Goal: Task Accomplishment & Management: Complete application form

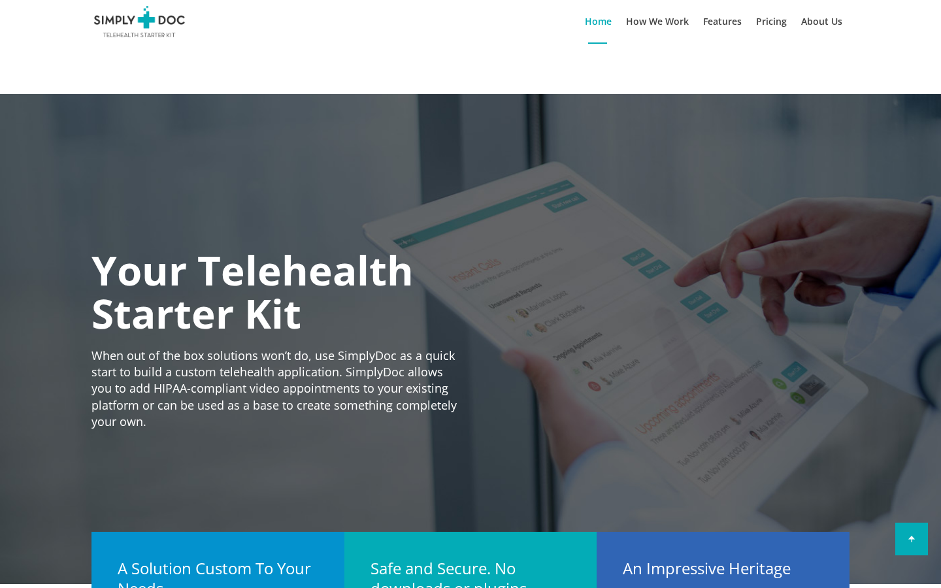
scroll to position [12, 0]
type input "Larissa"
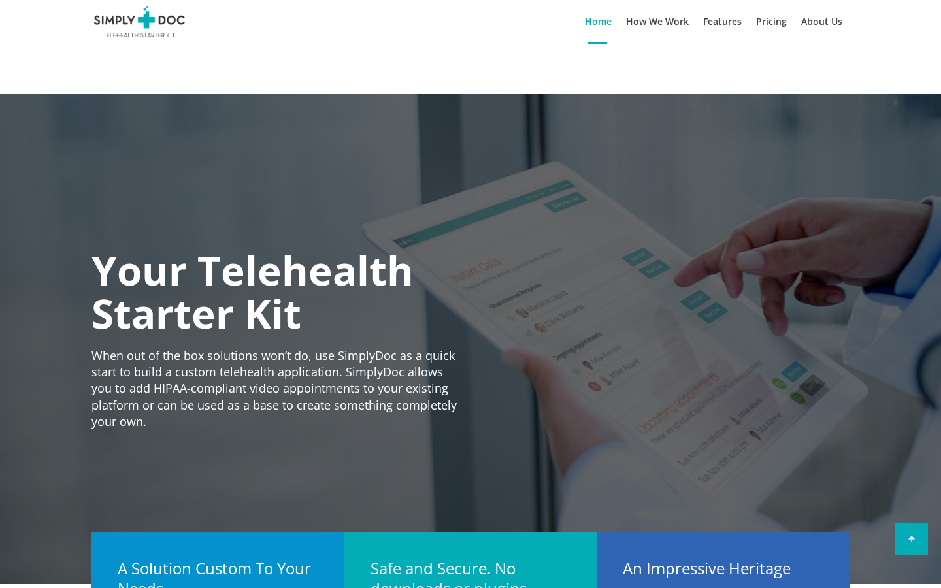
type input "payment"
type input "[PERSON_NAME]"
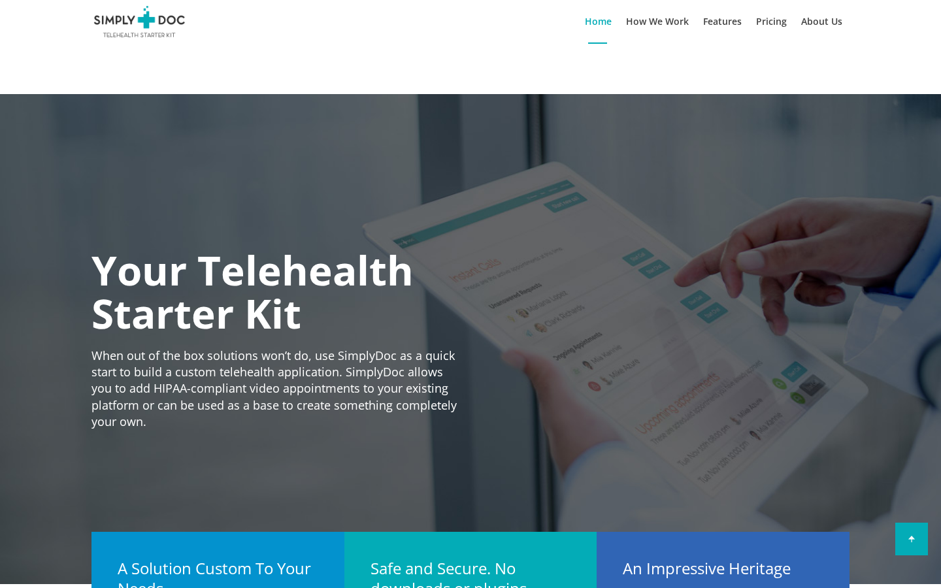
type input "Car"
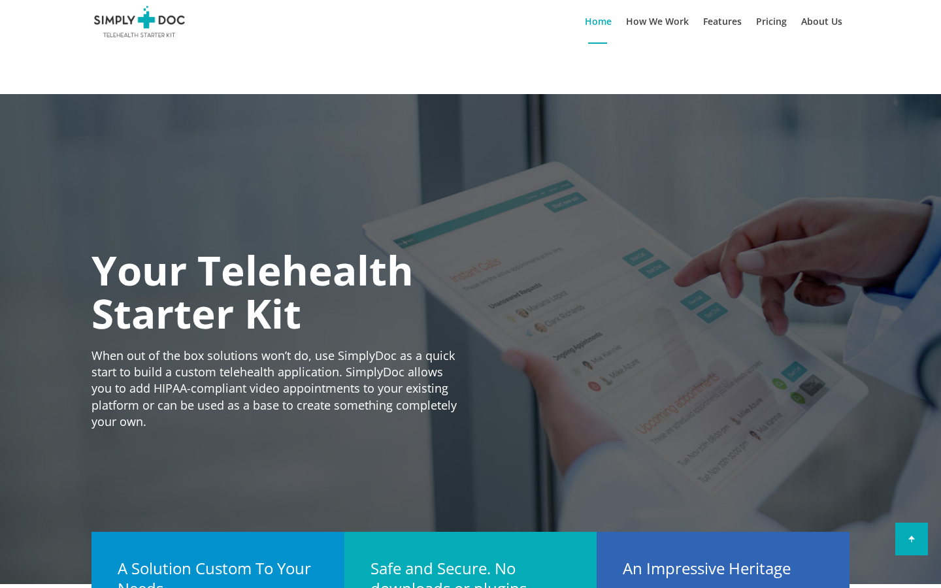
type input "[PERSON_NAME]"
type input "[PERSON_NAME], [PERSON_NAME] and [PERSON_NAME]"
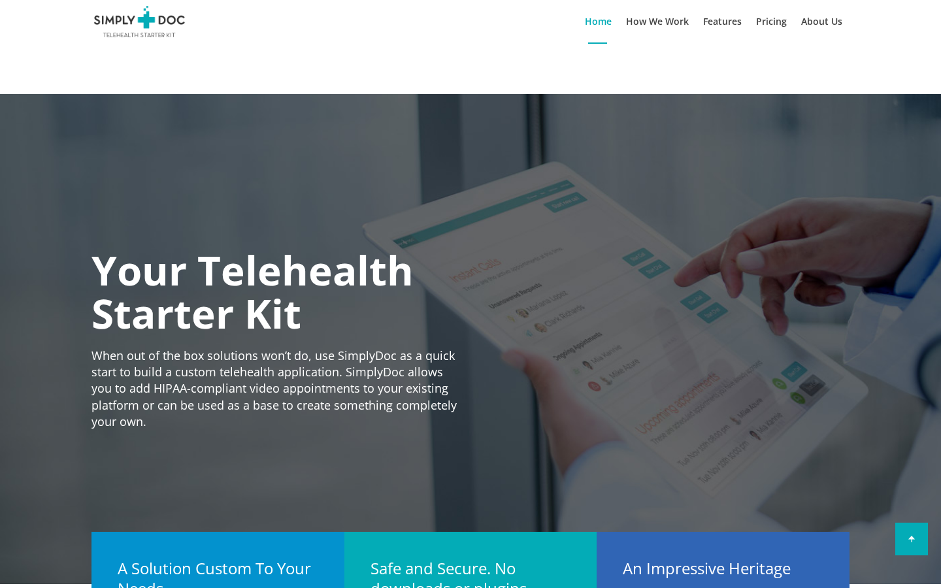
type input "deposit"
type input "azure"
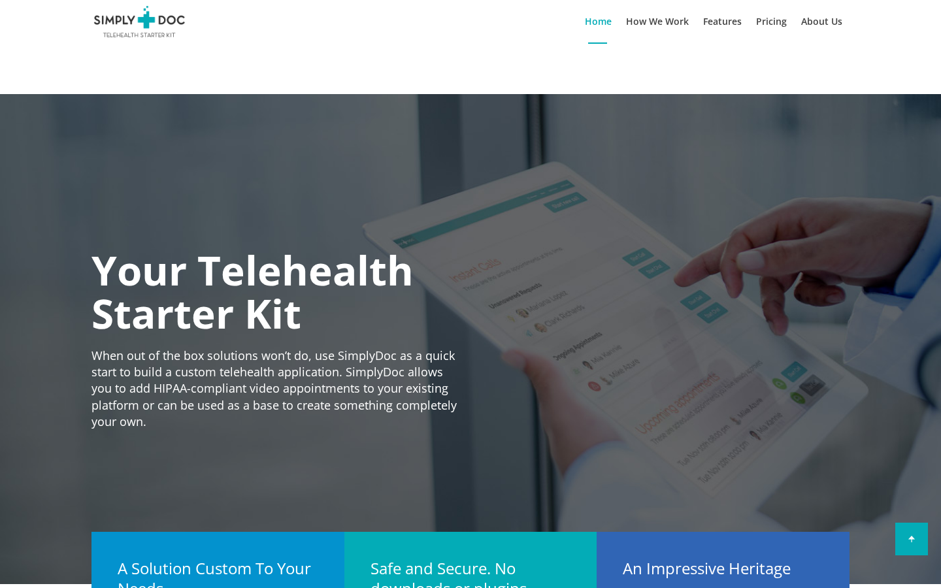
type input "[EMAIL_ADDRESS][DOMAIN_NAME]"
type input "Larissa"
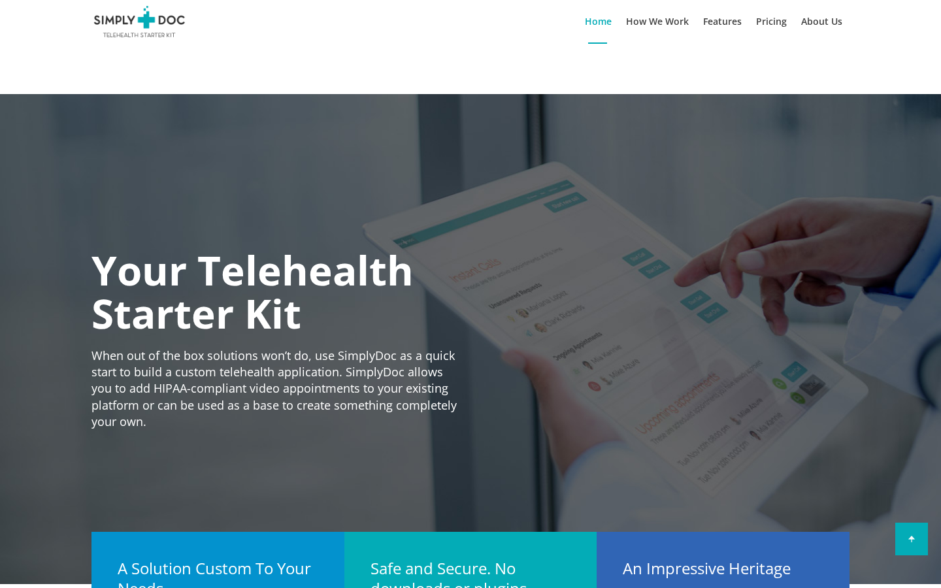
type input "[PERSON_NAME]"
type input "[PERSON_NAME], [PERSON_NAME] and [PERSON_NAME]"
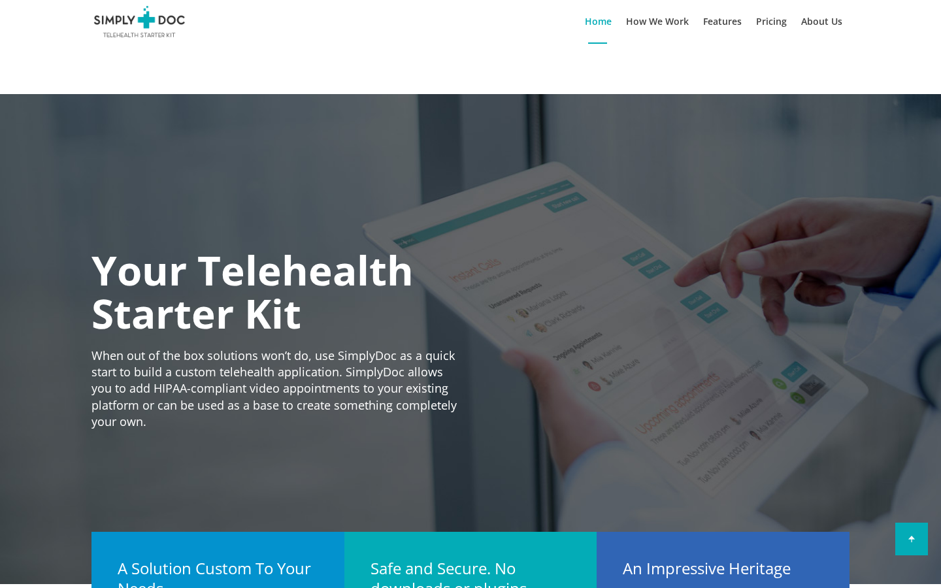
type input "azure"
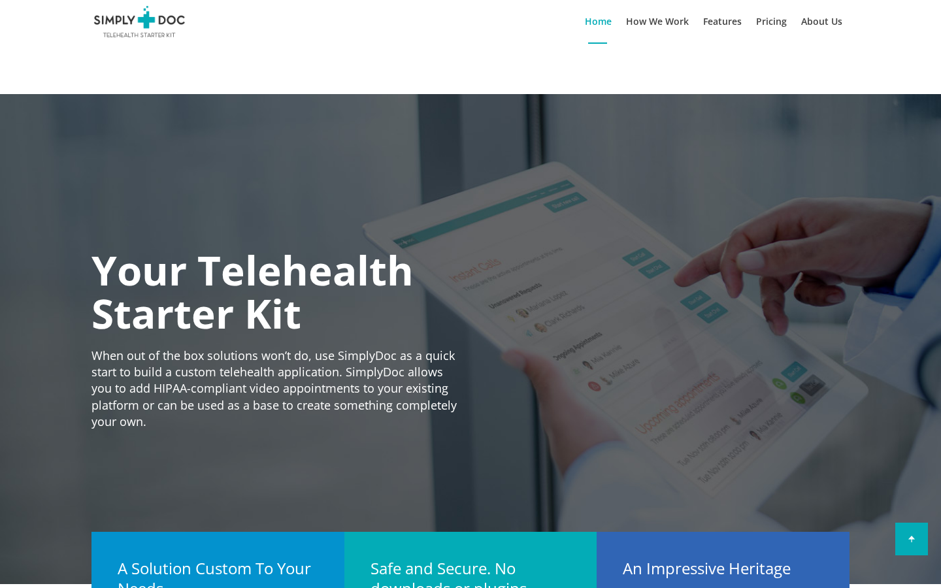
type input "L"
type input "[PERSON_NAME]"
type input "L"
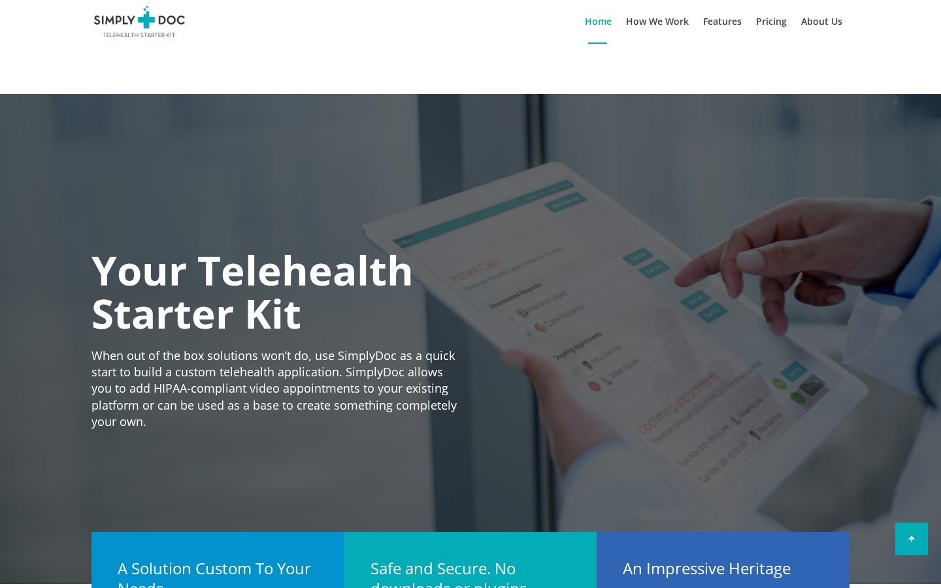
type input "connecting"
type input "Larissa"
type input "S"
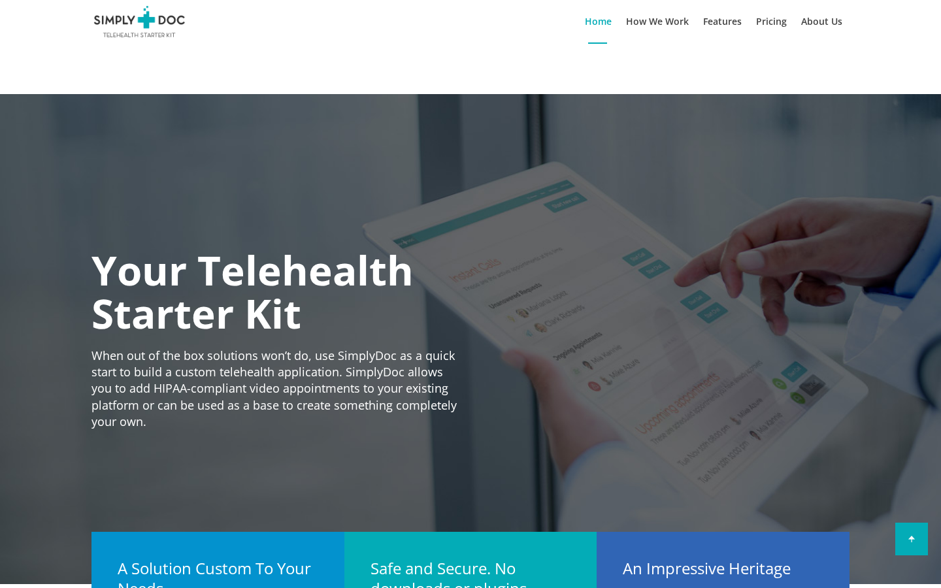
type input "[PERSON_NAME]"
type input "S"
type input "[GEOGRAPHIC_DATA]"
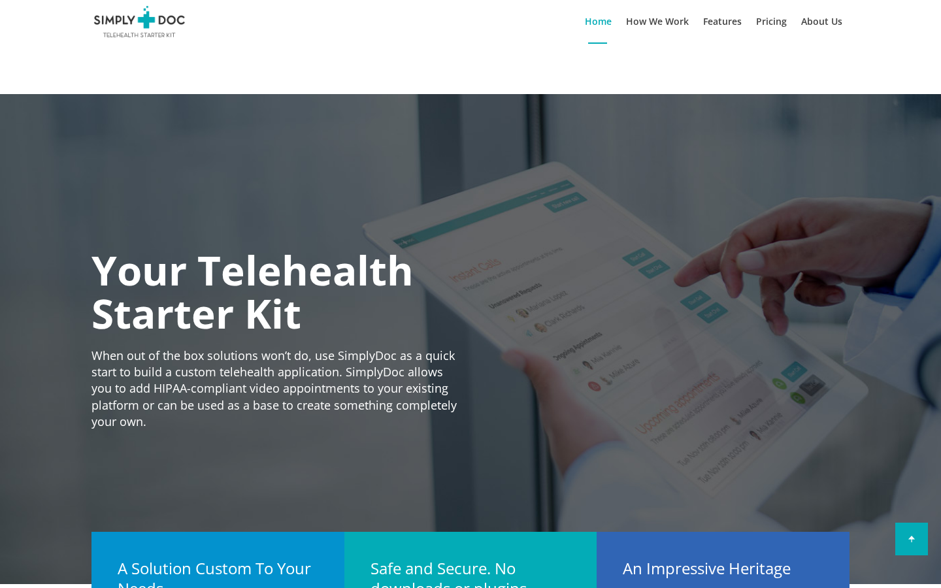
type input "[PERSON_NAME]"
type input "ra"
type input "[PERSON_NAME]"
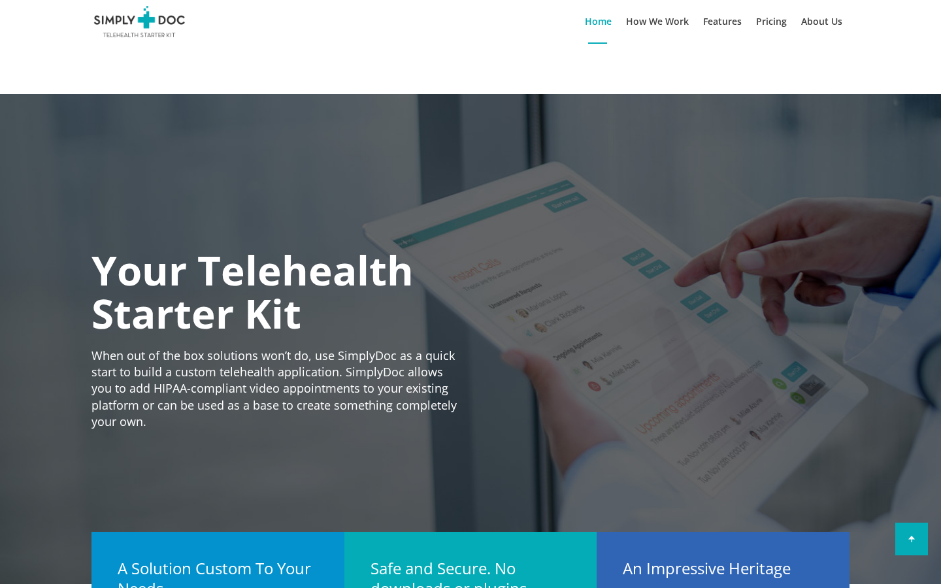
type input "ra"
type input "[PERSON_NAME] LTDA"
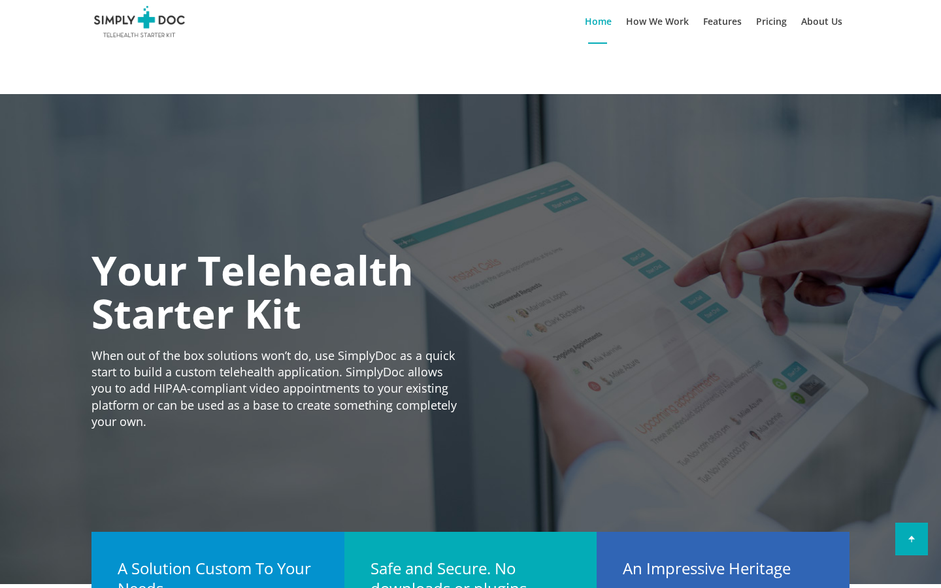
type input "ra"
type input "CFA Franc BCEAO"
type input "[PERSON_NAME], [PERSON_NAME] and [PERSON_NAME]"
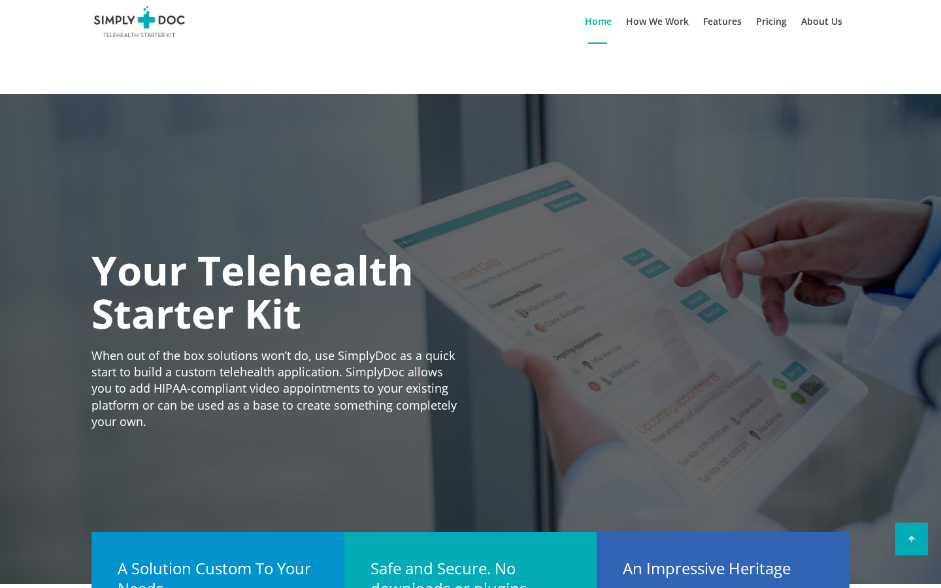
type input "a"
type input "Awesome Soft Keyboard"
type input "azure"
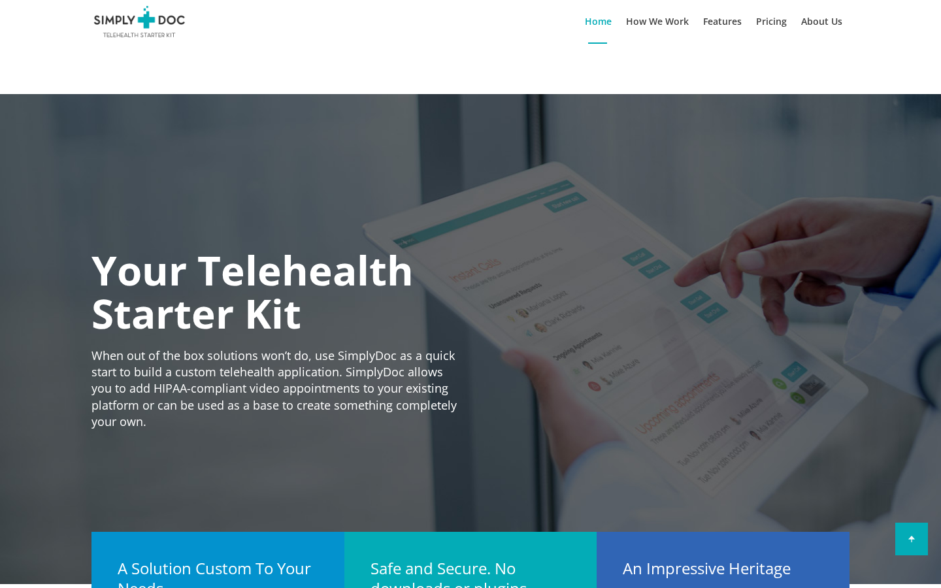
type input "l"
type input "[EMAIL_ADDRESS][DOMAIN_NAME]"
type input "L"
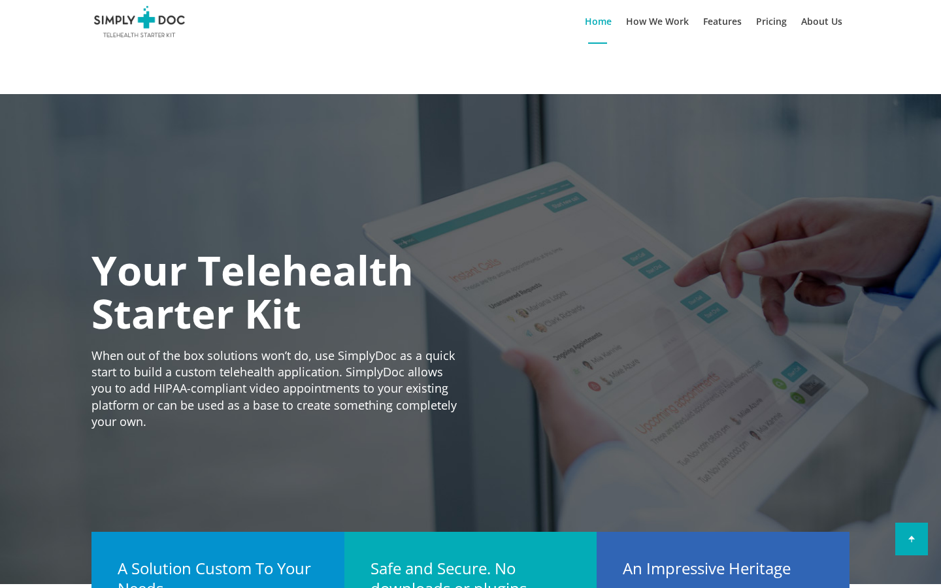
type input "[PERSON_NAME]"
type input "S"
type input "[PERSON_NAME]"
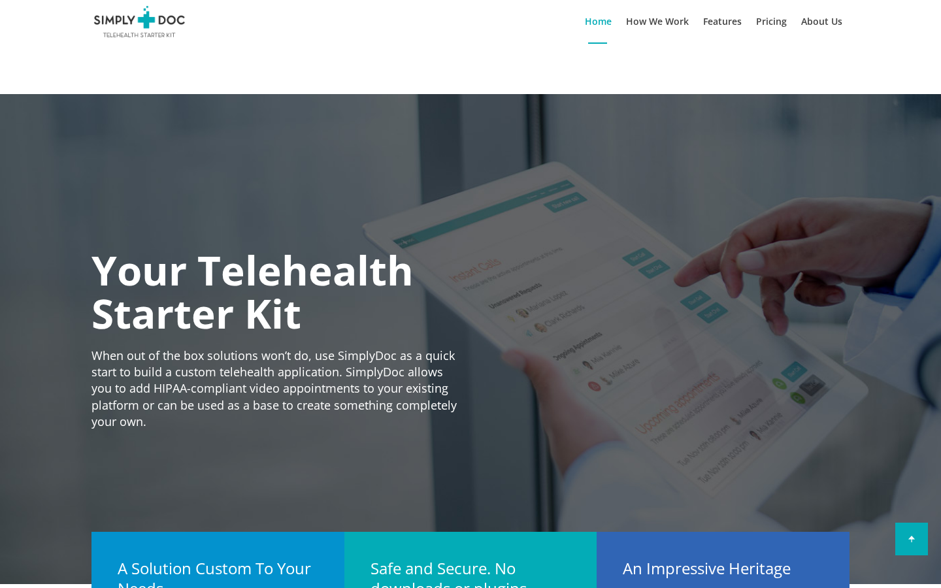
type input "ra"
type input "[PERSON_NAME] LTDA"
type input "a"
type input "Awesome Soft Keyboard"
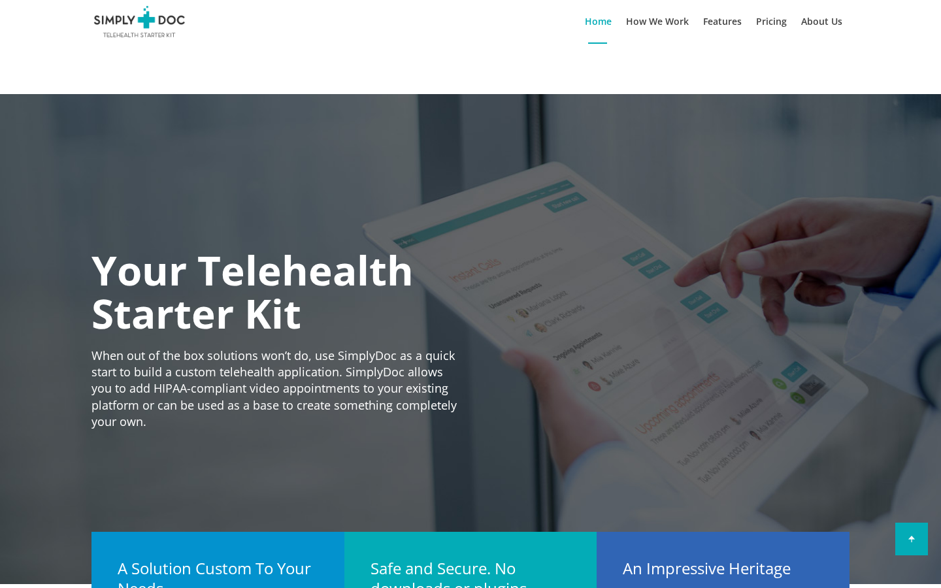
scroll to position [12, 0]
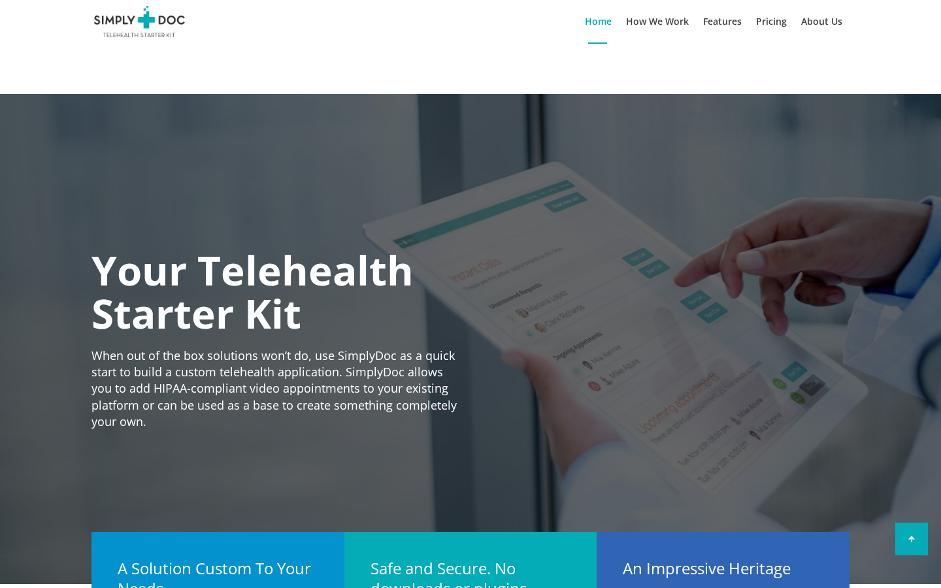
type input "l"
type input "[EMAIL_ADDRESS][DOMAIN_NAME]"
type input "F"
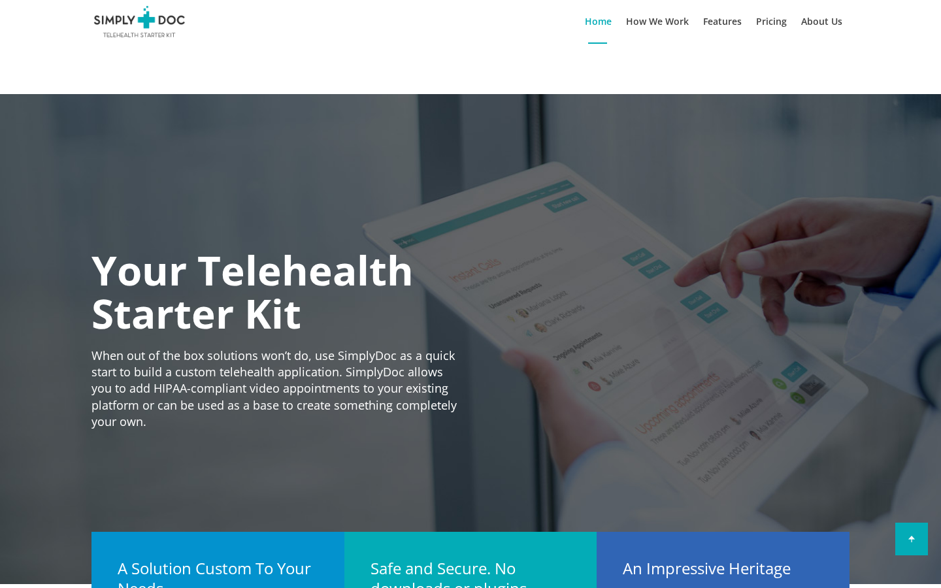
type input "[PERSON_NAME]"
type input "P"
type input "[PERSON_NAME]"
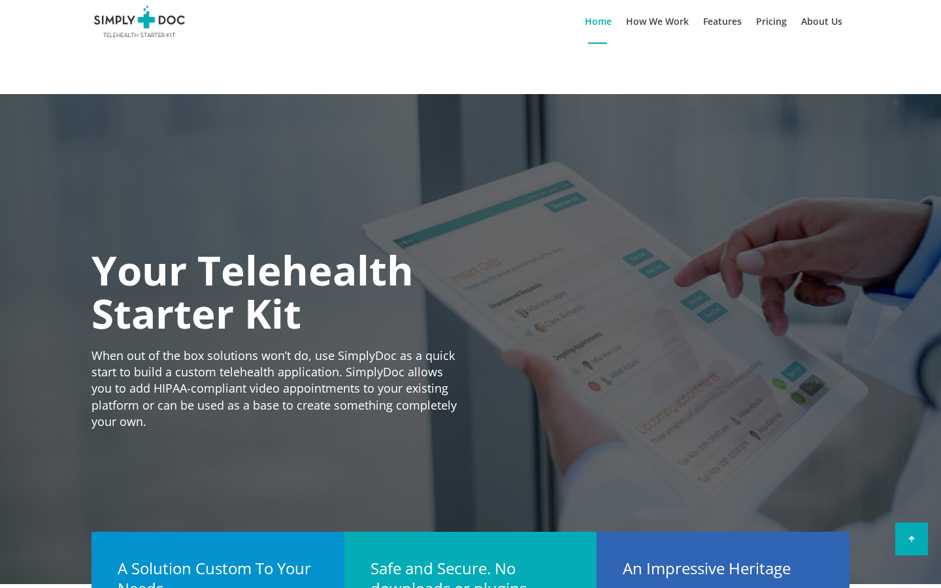
type input "M"
type input "[PERSON_NAME] LTDA"
type input "A"
type input "Awesome Soft Keyboard"
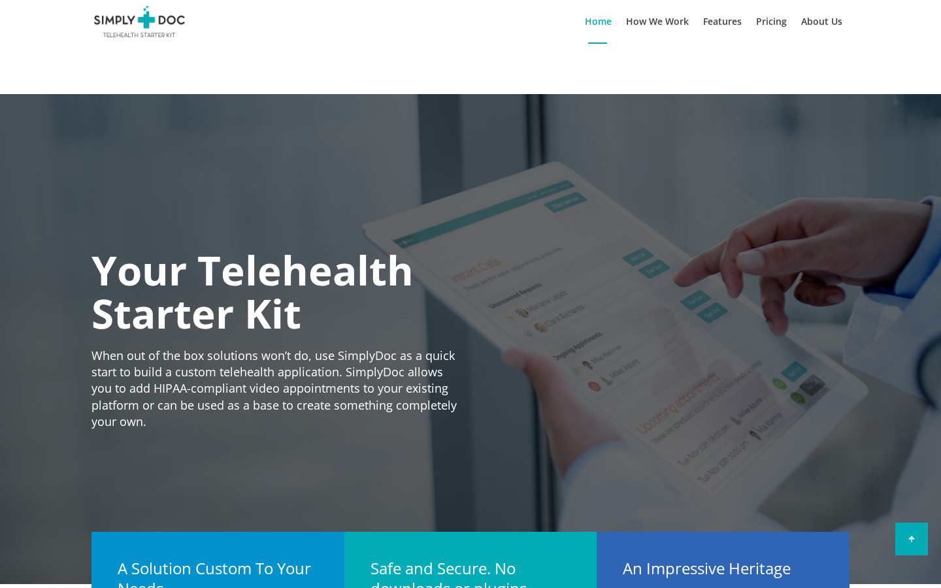
scroll to position [12, 0]
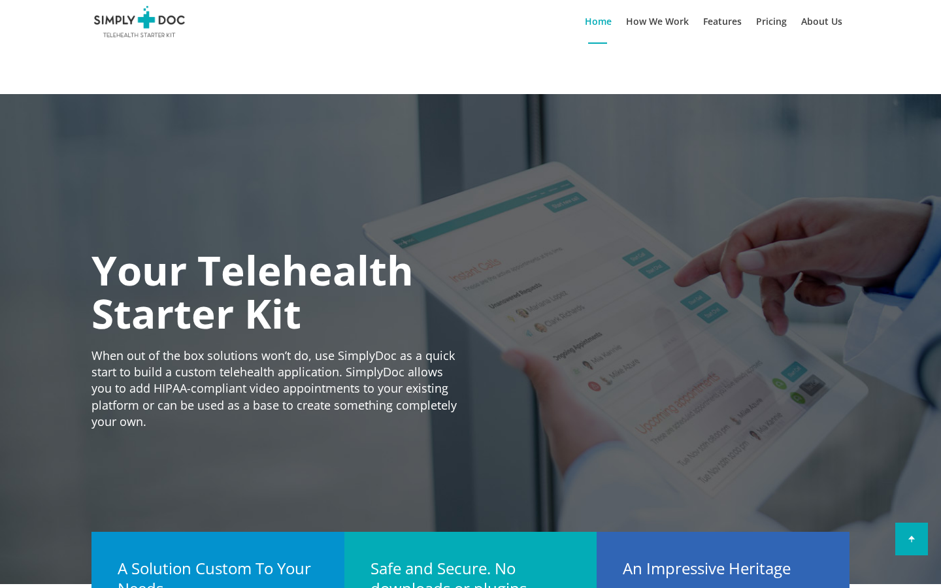
type input "com"
type input "[EMAIL_ADDRESS][DOMAIN_NAME]"
type input "F"
type input "[PERSON_NAME]"
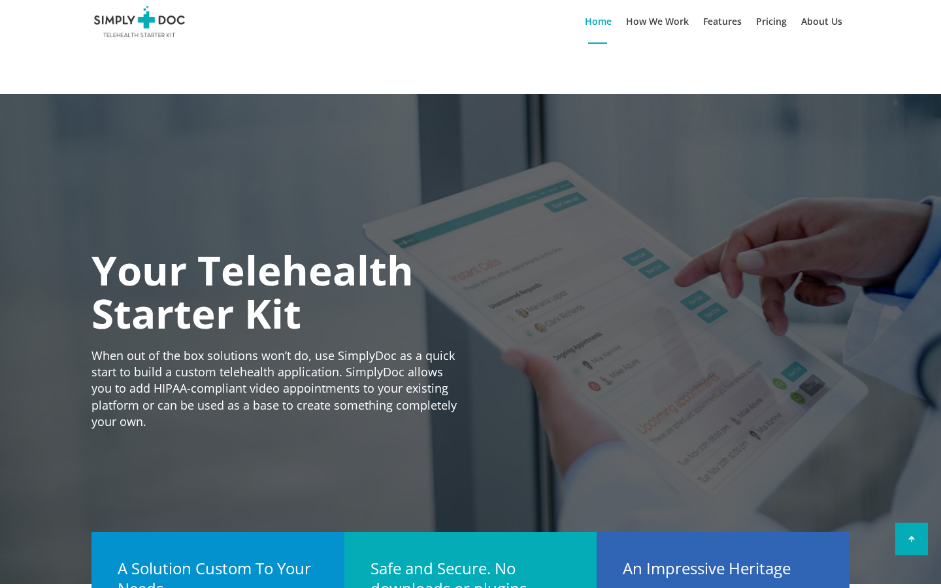
type input "P"
type input "[PERSON_NAME]"
type input "M"
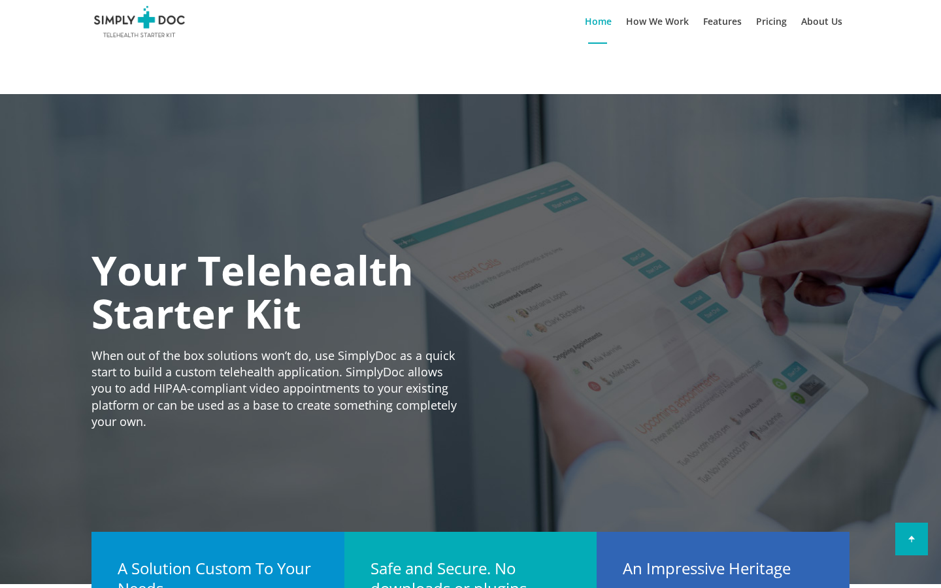
type input "[PERSON_NAME]"
type input "A"
type input "Awesome Soft Keyboard"
